Goal: Book appointment/travel/reservation

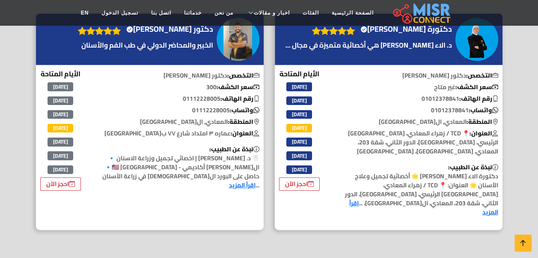
scroll to position [964, 0]
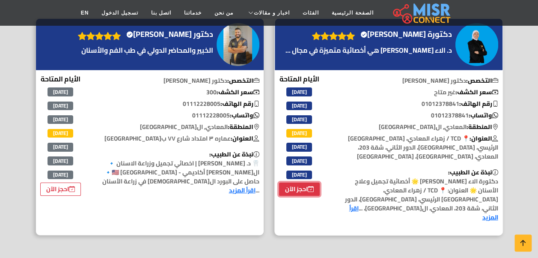
click at [301, 186] on link "احجز الآن" at bounding box center [299, 188] width 41 height 13
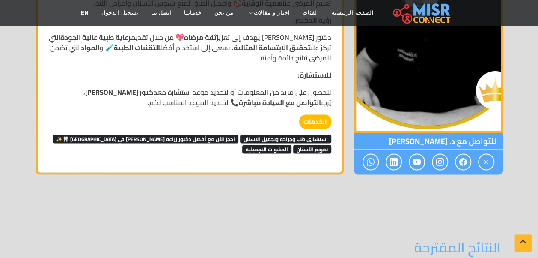
scroll to position [708, 0]
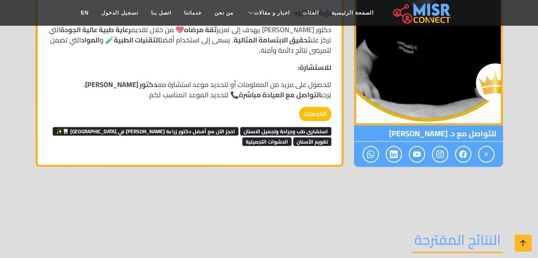
click at [218, 132] on span "احجز الآن مع أفضل دكتور زراعة [PERSON_NAME] في [GEOGRAPHIC_DATA] 🦷✨" at bounding box center [146, 131] width 186 height 9
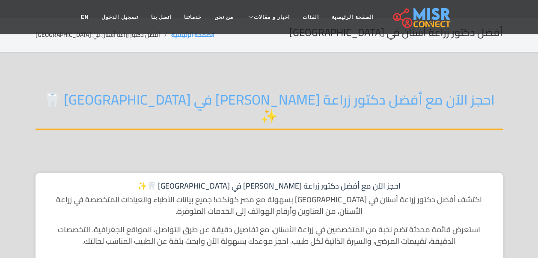
scroll to position [1, 0]
